Goal: Task Accomplishment & Management: Complete application form

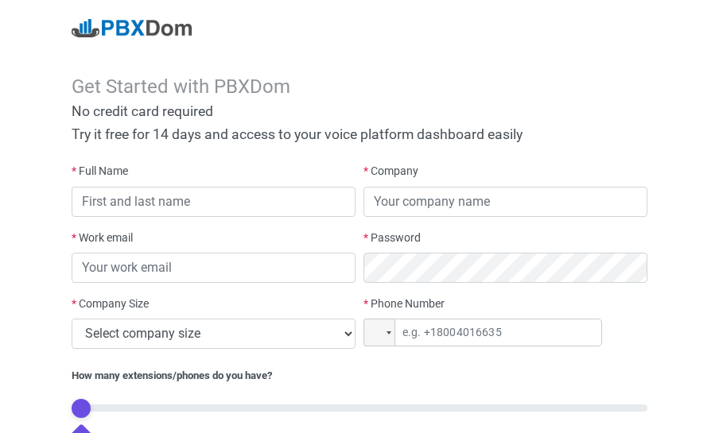
click at [35, 56] on div "Get Started with PBXDom No credit card required Try it free for 14 days and acc…" at bounding box center [359, 275] width 719 height 551
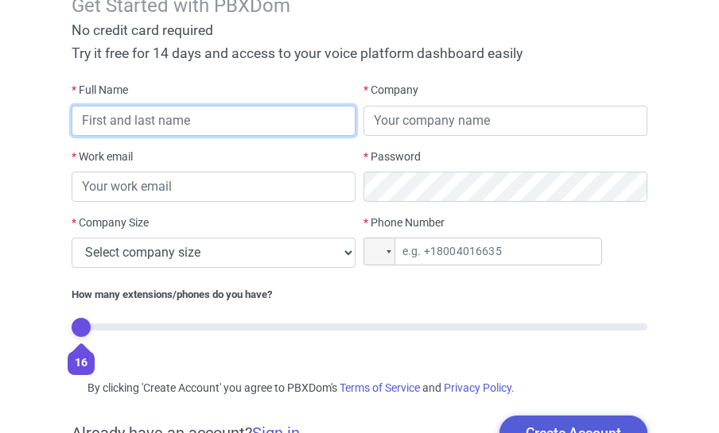
click at [180, 121] on input "text" at bounding box center [214, 121] width 284 height 30
type input "[PERSON_NAME]"
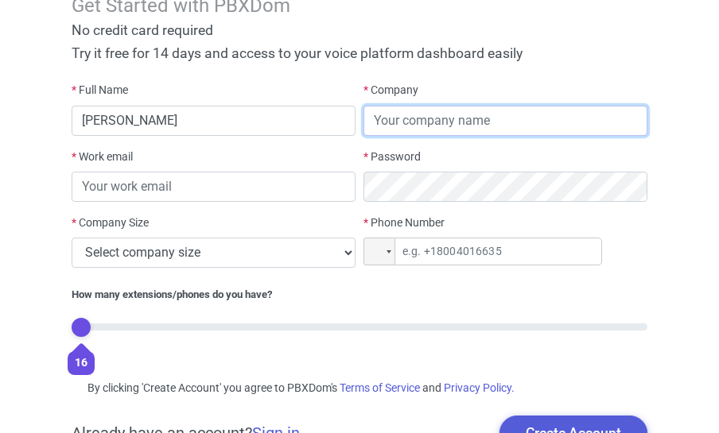
click at [390, 122] on input "text" at bounding box center [505, 121] width 284 height 30
type input "Roca"
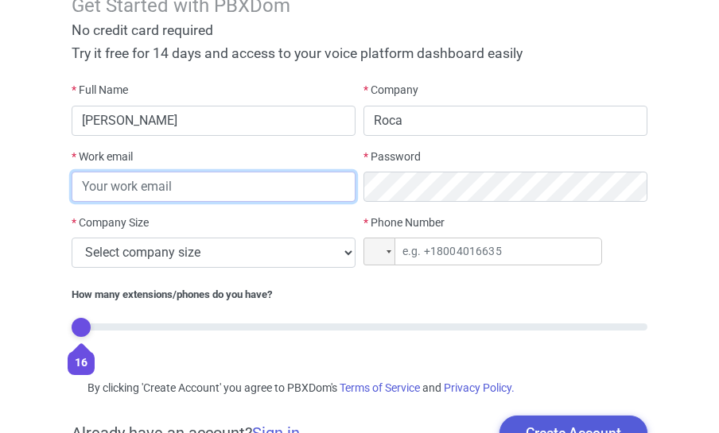
click at [94, 196] on input "email" at bounding box center [214, 187] width 284 height 30
type input "[EMAIL_ADDRESS][DOMAIN_NAME]"
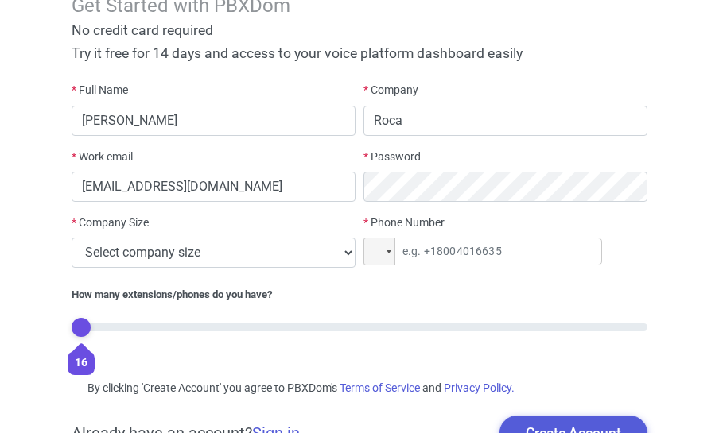
click at [378, 153] on label "* Password" at bounding box center [391, 157] width 57 height 17
click at [386, 248] on div at bounding box center [379, 251] width 30 height 26
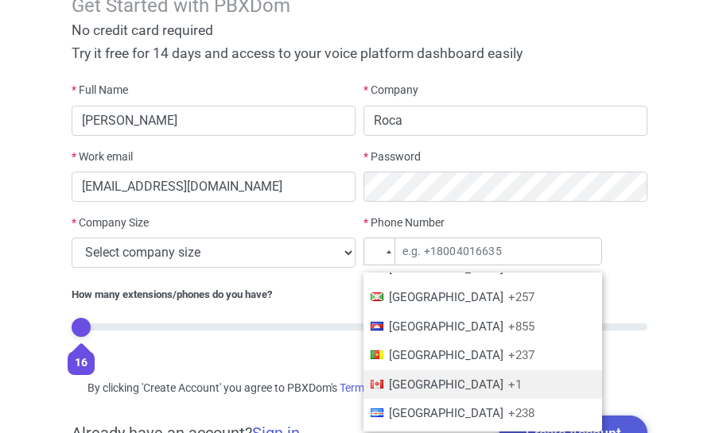
scroll to position [773, 0]
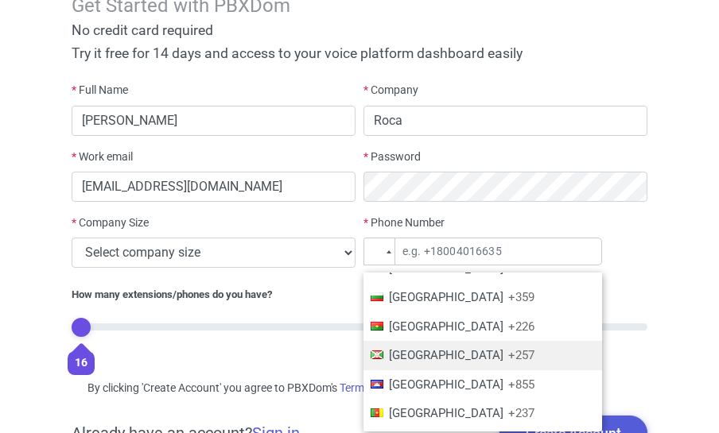
click at [413, 355] on span "[GEOGRAPHIC_DATA]" at bounding box center [446, 355] width 114 height 14
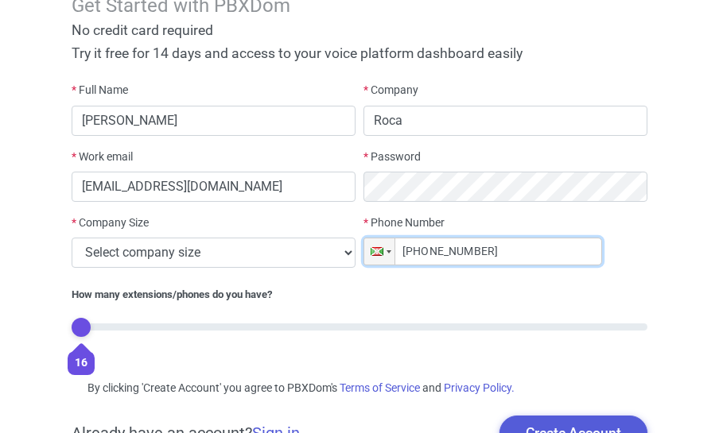
type input "[PHONE_NUMBER]"
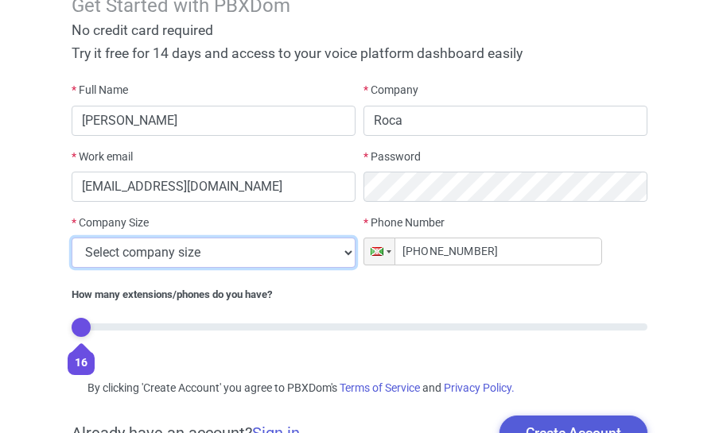
click at [72, 238] on select "Select company size 1 - 9 employees 10 - 49 employees 50 - 199 employees 200 - …" at bounding box center [214, 253] width 284 height 30
select select "3"
click option "50 - 199 employees" at bounding box center [0, 0] width 0 height 0
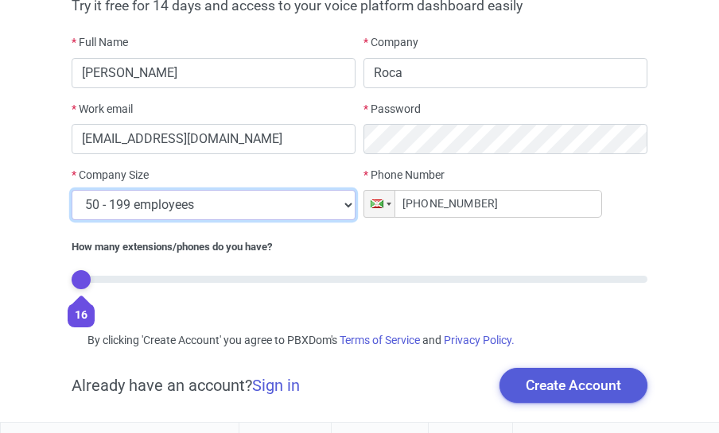
scroll to position [150, 0]
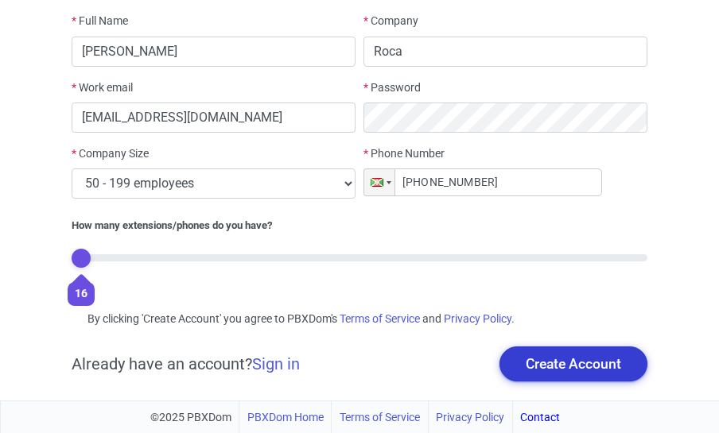
click at [589, 364] on button "Create Account" at bounding box center [573, 364] width 148 height 35
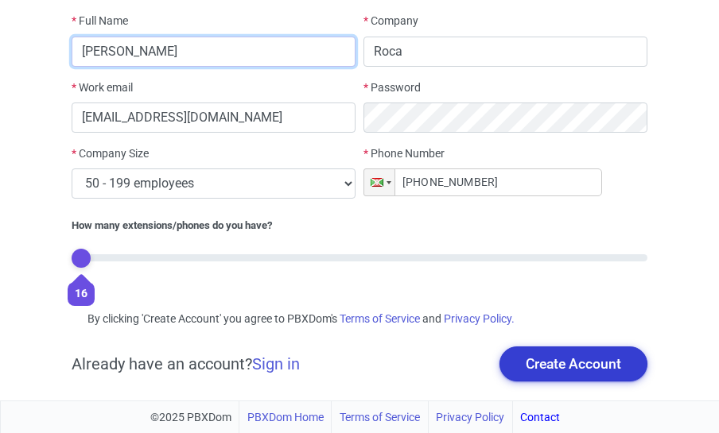
type input "[PERSON_NAME]"
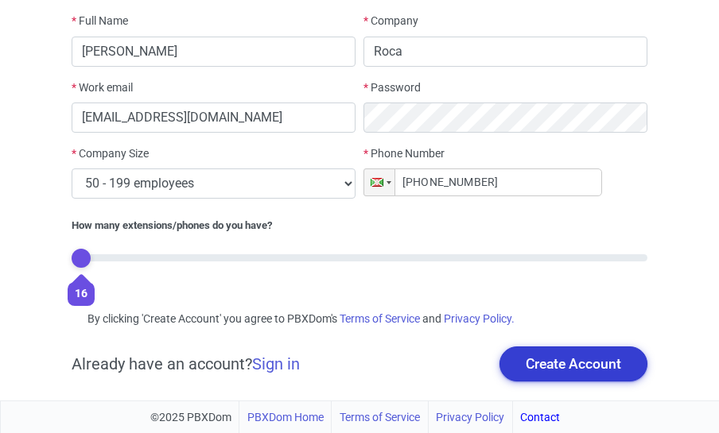
click at [563, 362] on button "Create Account" at bounding box center [573, 364] width 148 height 35
click at [562, 370] on button "Create Account" at bounding box center [573, 364] width 148 height 35
click at [556, 361] on button "Create Account" at bounding box center [573, 364] width 148 height 35
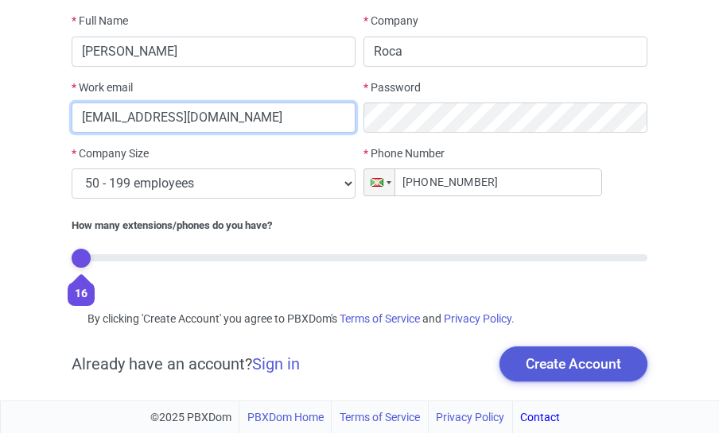
click at [234, 118] on input "[EMAIL_ADDRESS][DOMAIN_NAME]" at bounding box center [214, 118] width 284 height 30
type input "j"
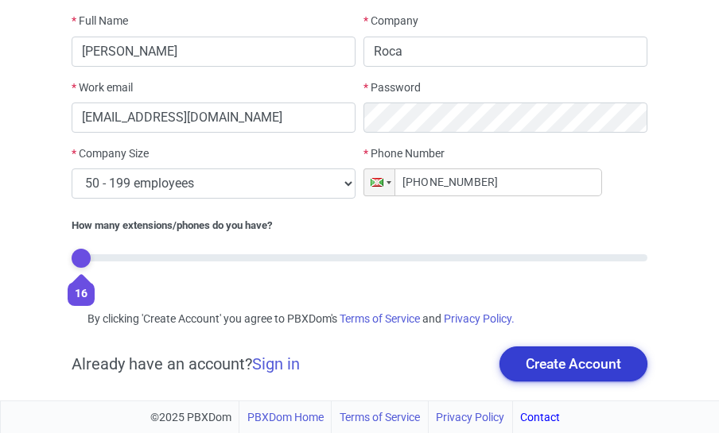
click at [567, 368] on button "Create Account" at bounding box center [573, 364] width 148 height 35
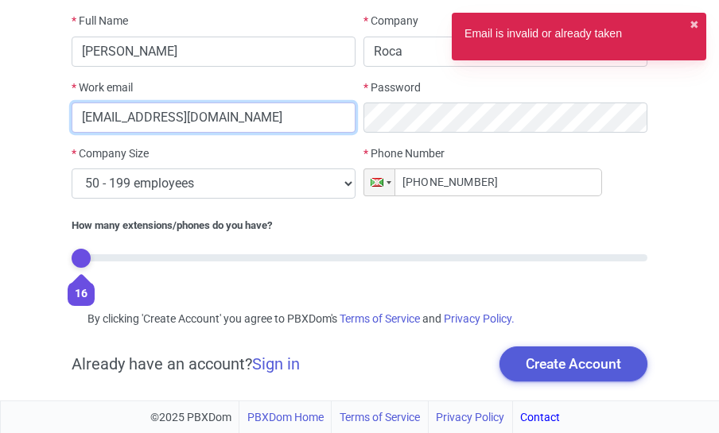
click at [232, 124] on input "[EMAIL_ADDRESS][DOMAIN_NAME]" at bounding box center [214, 118] width 284 height 30
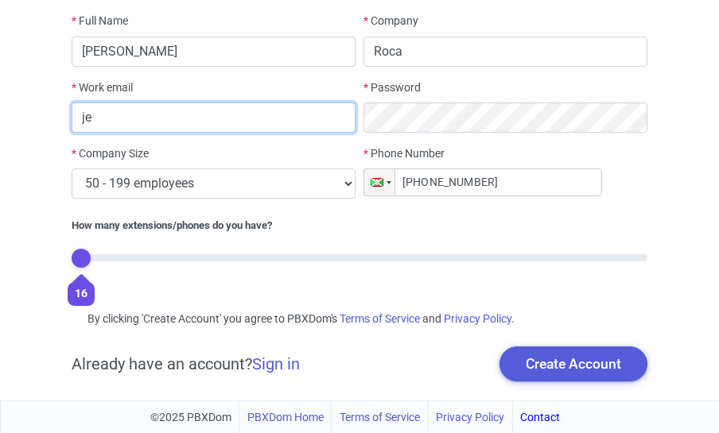
type input "j"
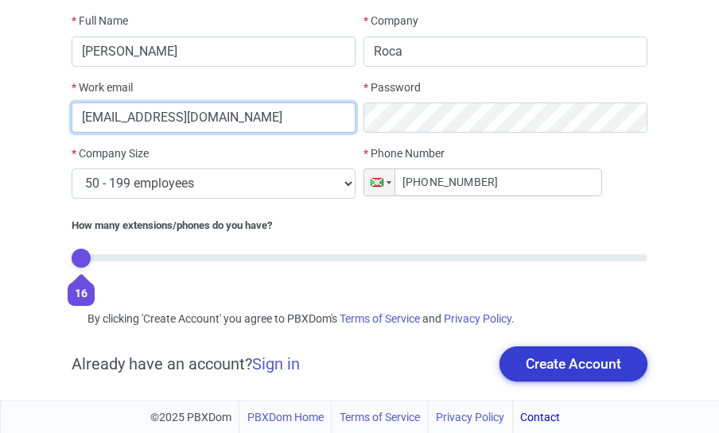
type input "[EMAIL_ADDRESS][DOMAIN_NAME]"
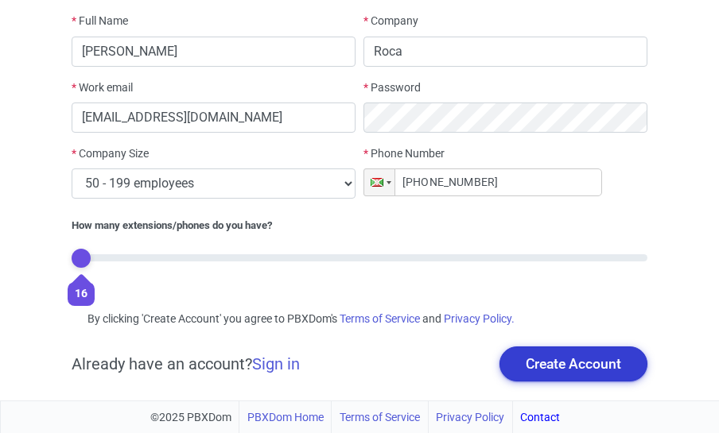
click at [579, 368] on button "Create Account" at bounding box center [573, 364] width 148 height 35
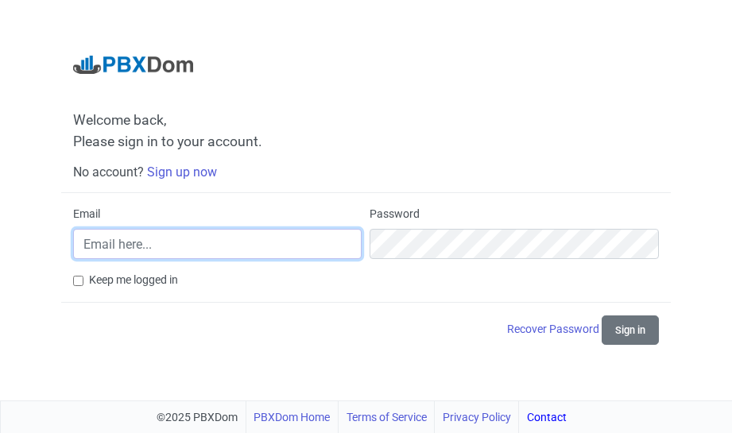
click at [213, 243] on input "Email" at bounding box center [217, 244] width 289 height 30
type input "claudengeze20@gmail.com"
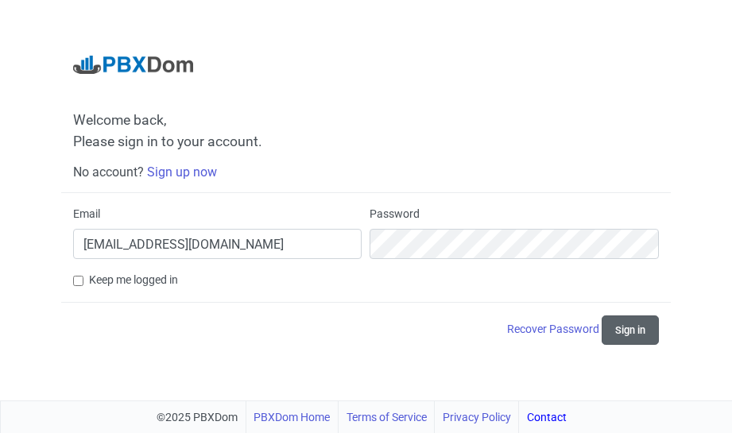
click at [622, 330] on button "Sign in" at bounding box center [630, 330] width 57 height 29
click at [348, 360] on div "Welcome back, Please sign in to your account. No account? Sign up now Email cla…" at bounding box center [366, 200] width 732 height 401
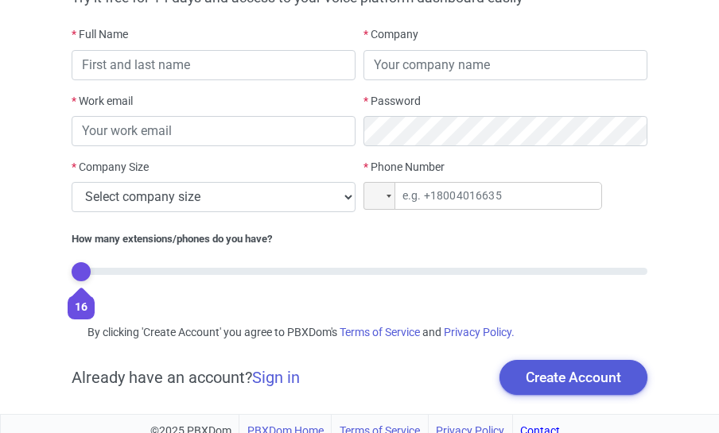
scroll to position [150, 0]
